Goal: Navigation & Orientation: Understand site structure

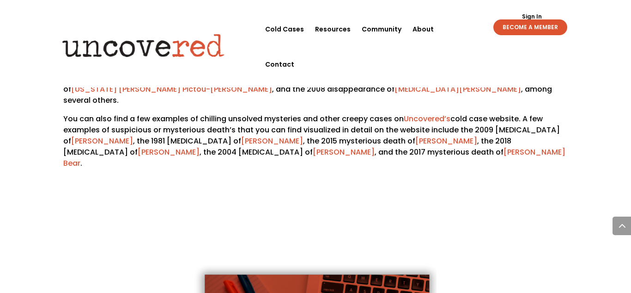
scroll to position [1334, 0]
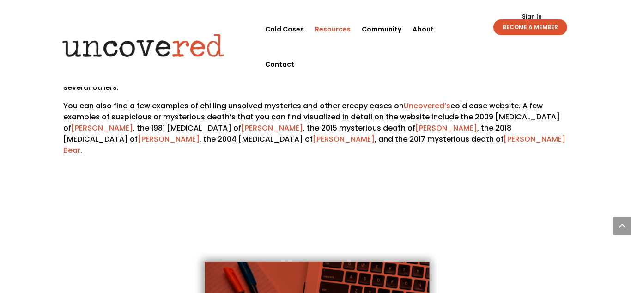
click at [321, 25] on link "Resources" at bounding box center [333, 29] width 36 height 35
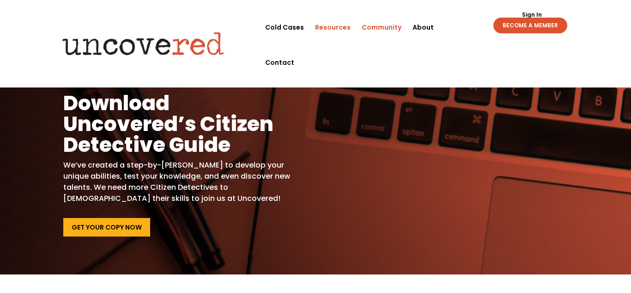
click at [394, 24] on link "Community" at bounding box center [382, 27] width 40 height 35
click at [277, 19] on link "Cold Cases" at bounding box center [284, 27] width 39 height 35
